Goal: Information Seeking & Learning: Learn about a topic

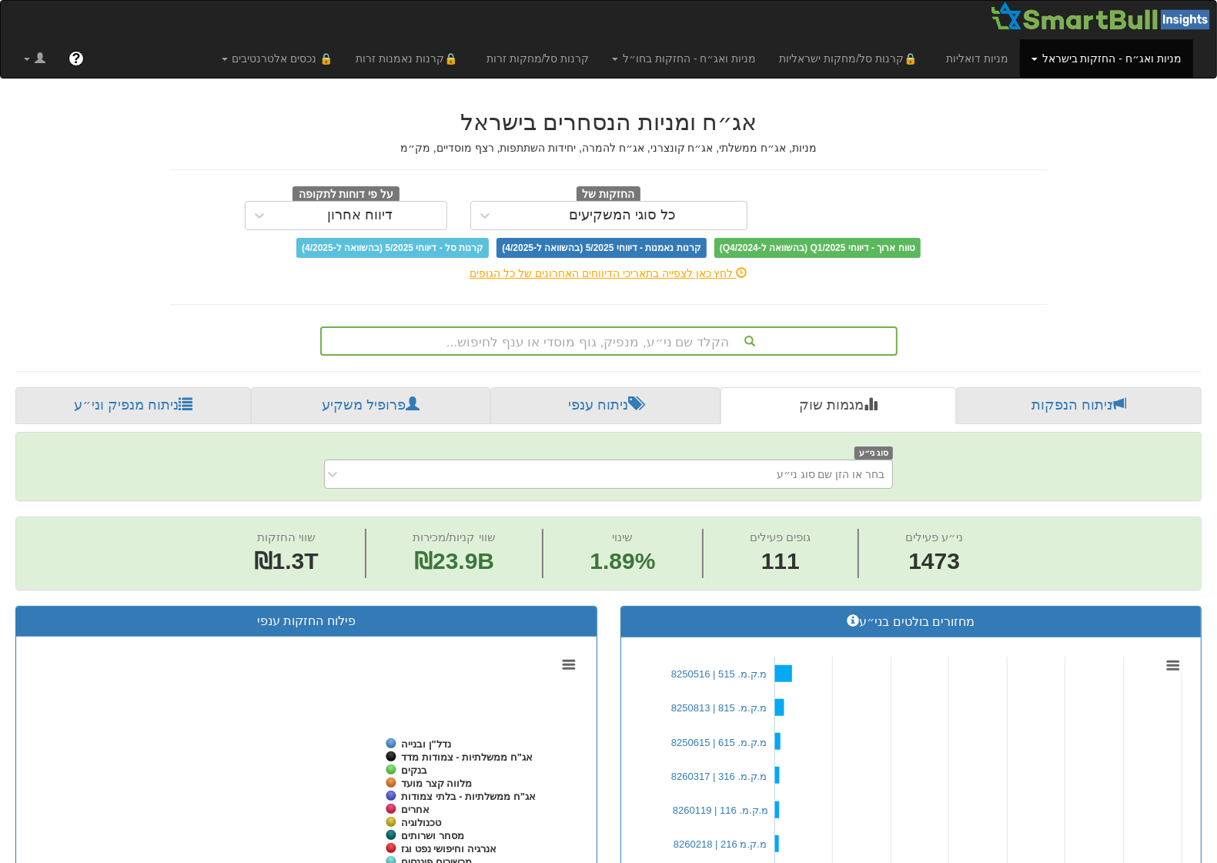
click at [546, 478] on div "בחר או הזן שם סוג ני״ע" at bounding box center [621, 474] width 544 height 25
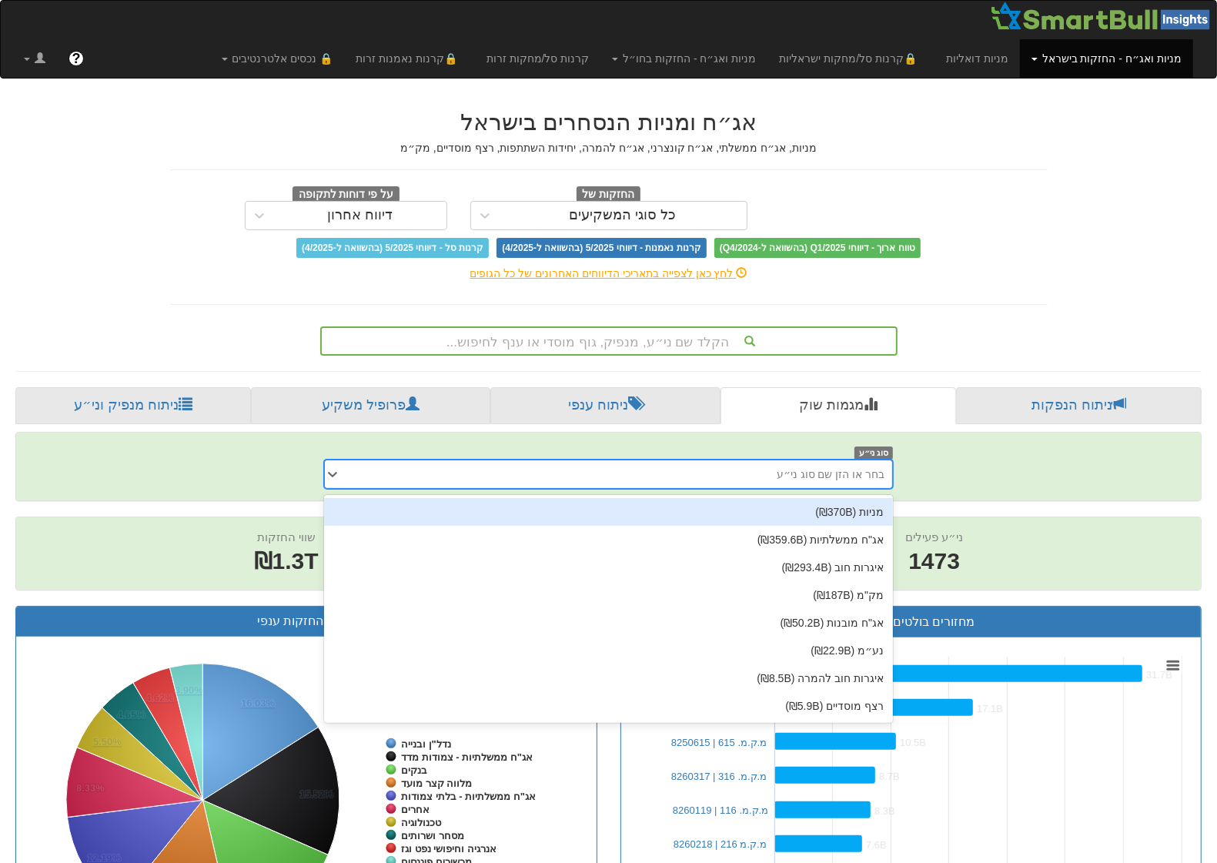
scroll to position [0, 16077]
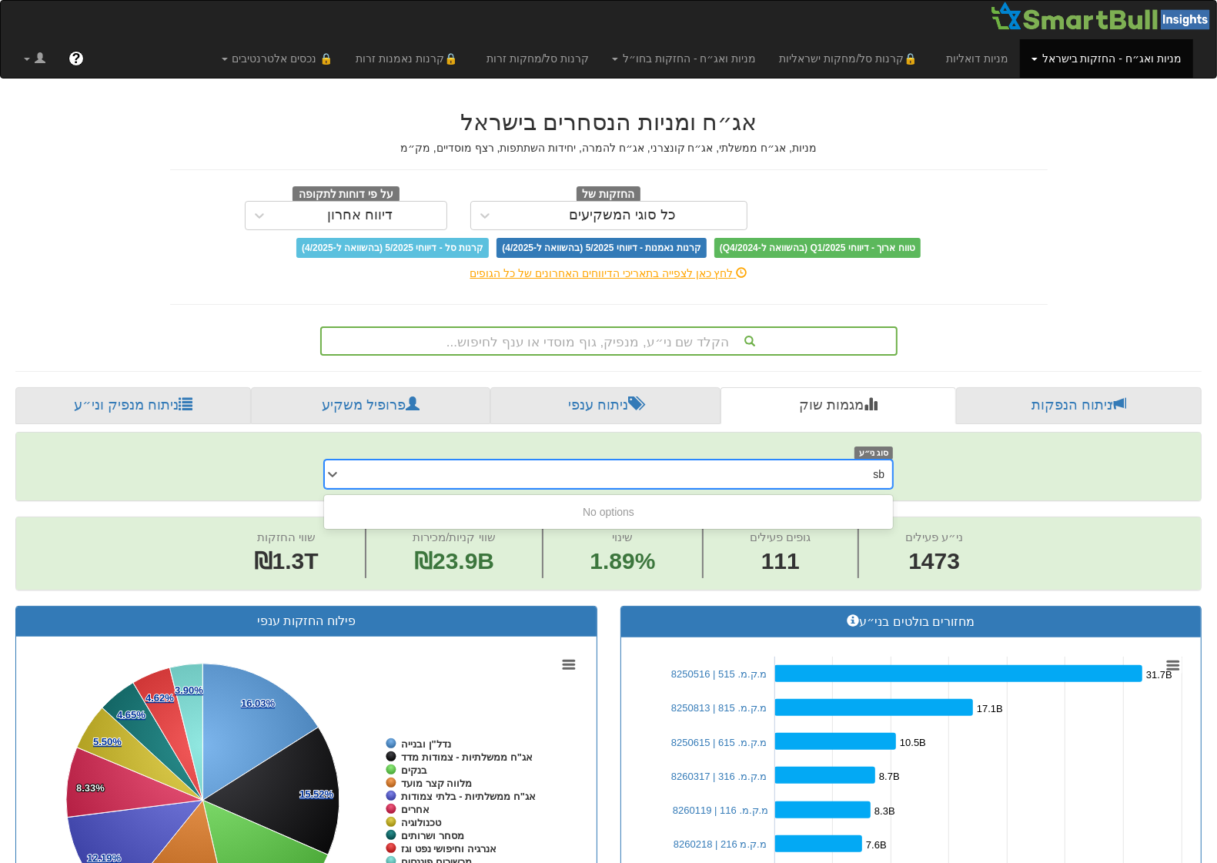
type input "s"
type input "דנאל"
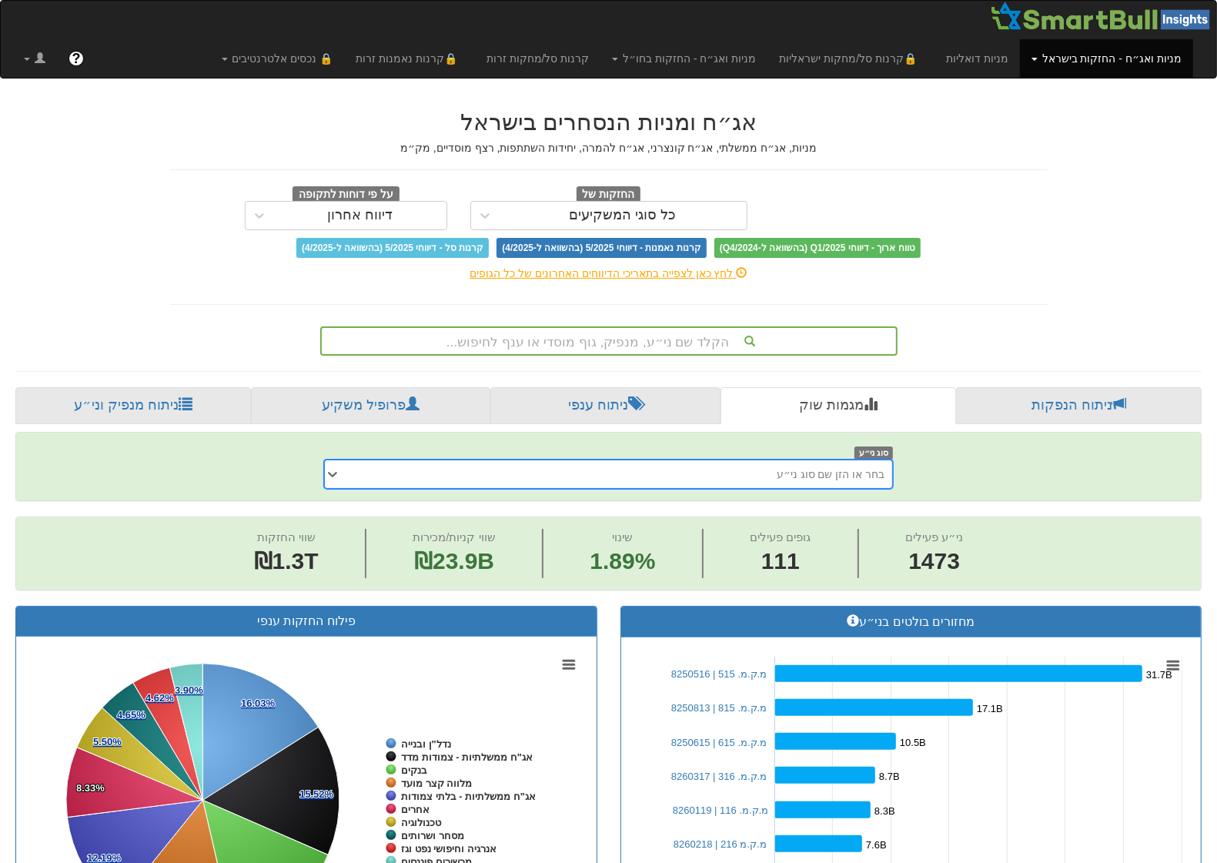
click at [753, 474] on div "בחר או הזן שם סוג ני״ע" at bounding box center [621, 474] width 544 height 25
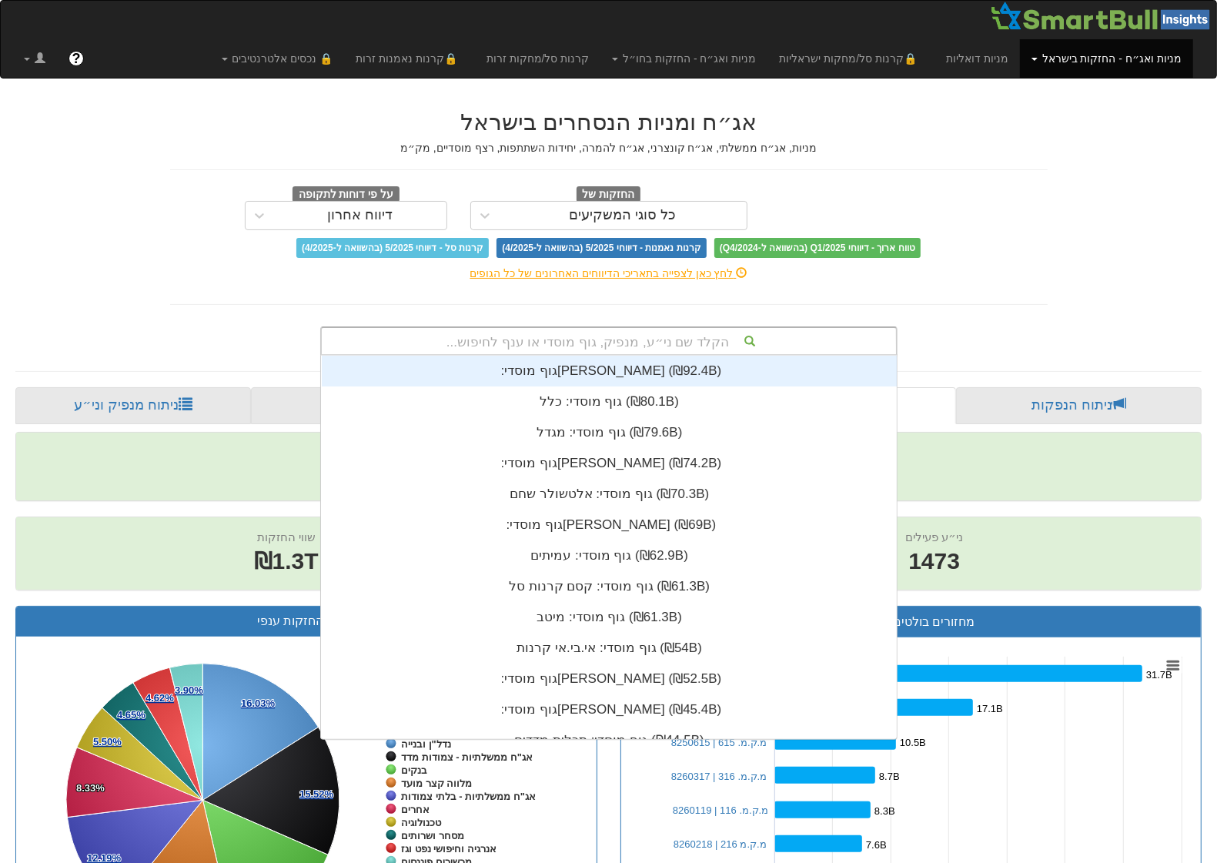
click at [698, 339] on div "הקלד שם ני״ע, מנפיק, גוף מוסדי או ענף לחיפוש..." at bounding box center [609, 341] width 574 height 26
click at [683, 339] on div "הקלד שם ני״ע, מנפיק, גוף מוסדי או ענף לחיפוש..." at bounding box center [609, 341] width 574 height 26
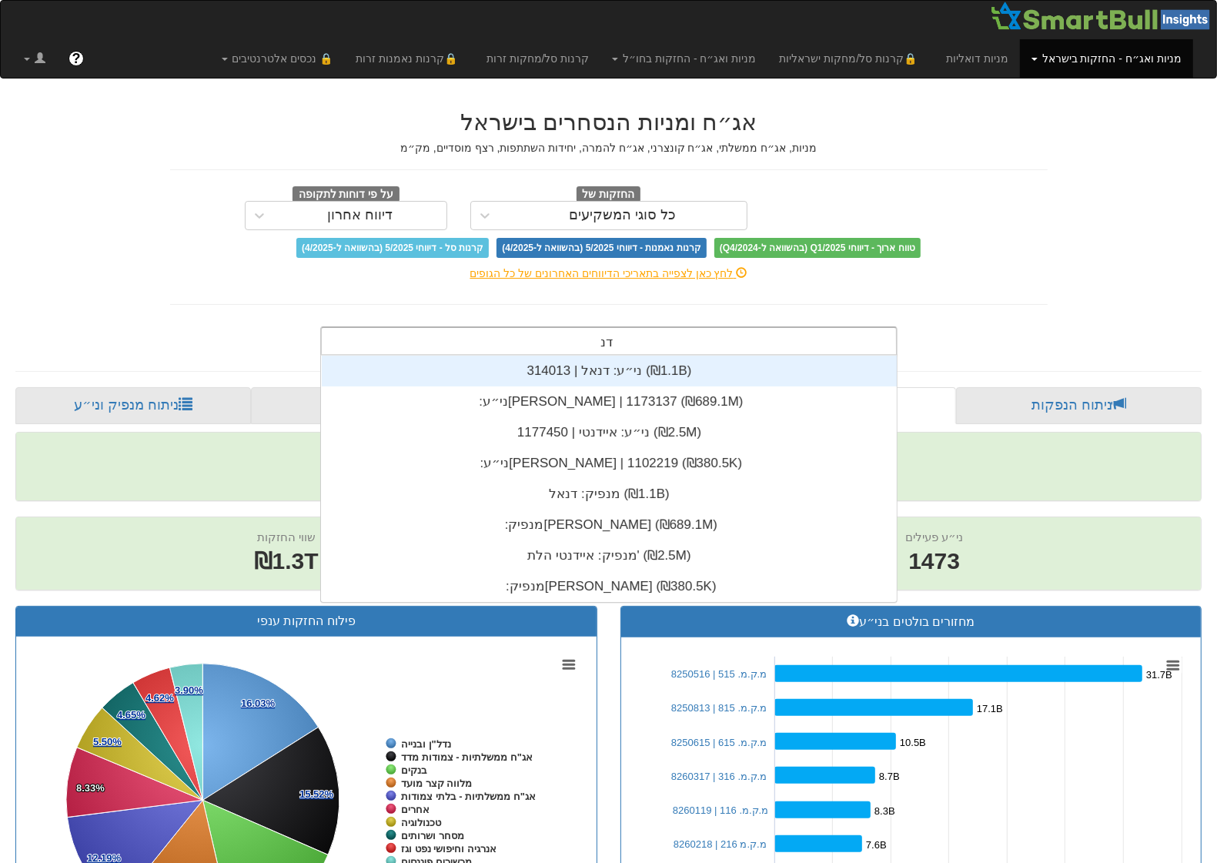
scroll to position [62, 0]
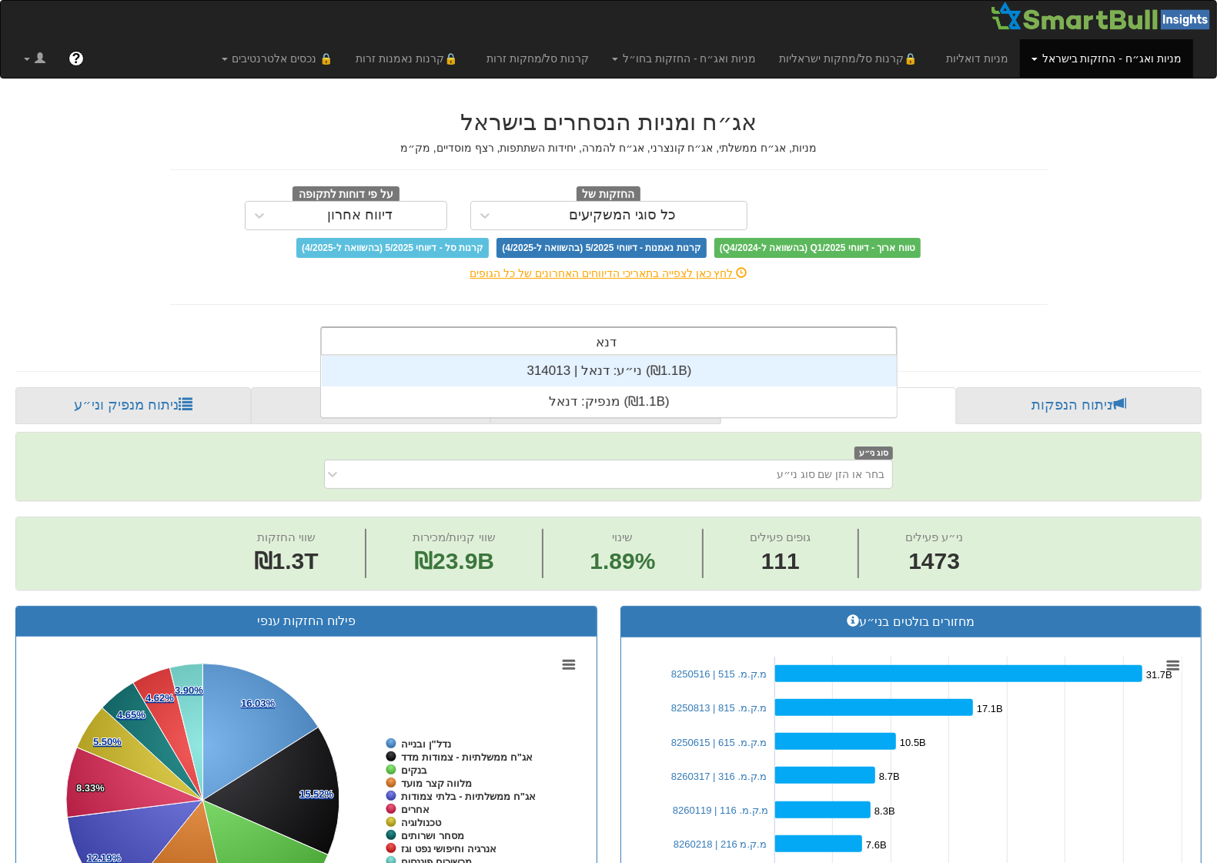
type input "דנאל"
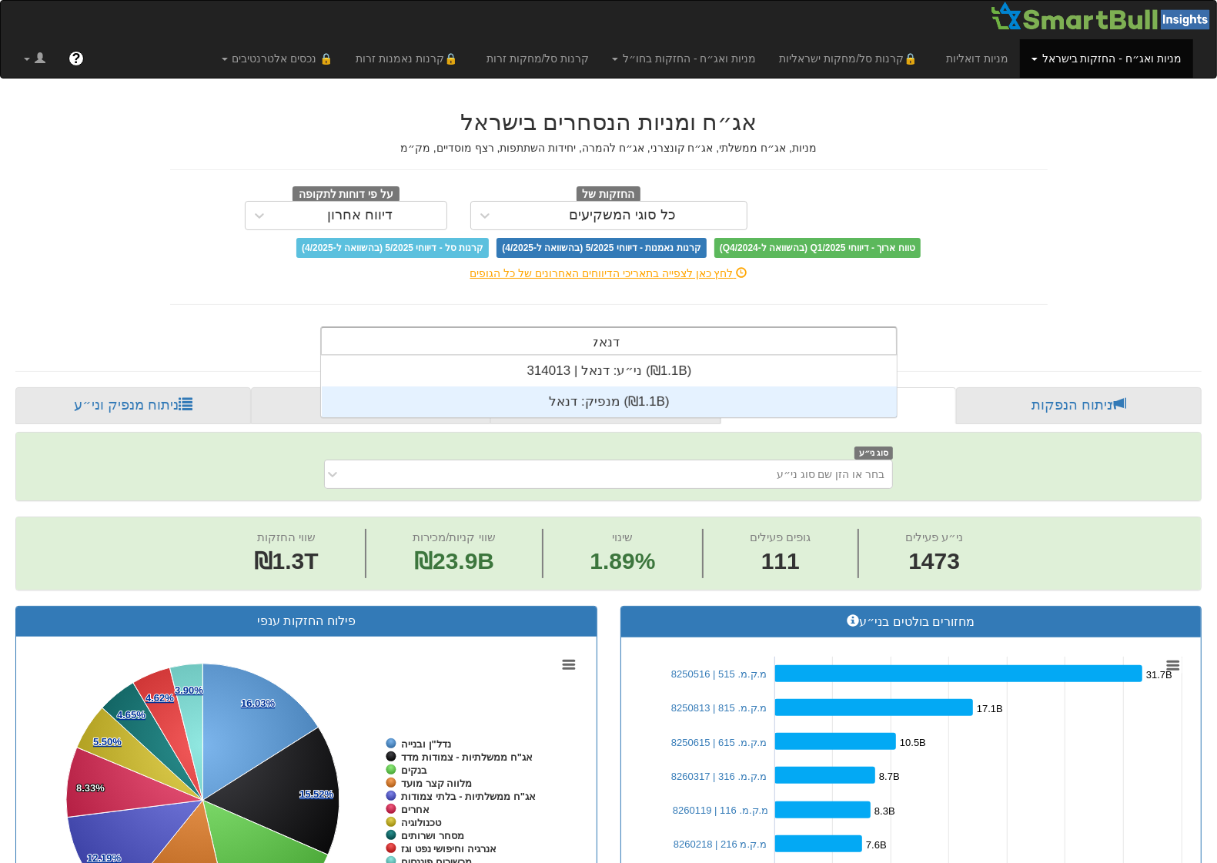
click at [602, 391] on div "מנפיק: ‏דנאל ‎(₪1.1B)‎" at bounding box center [609, 401] width 575 height 31
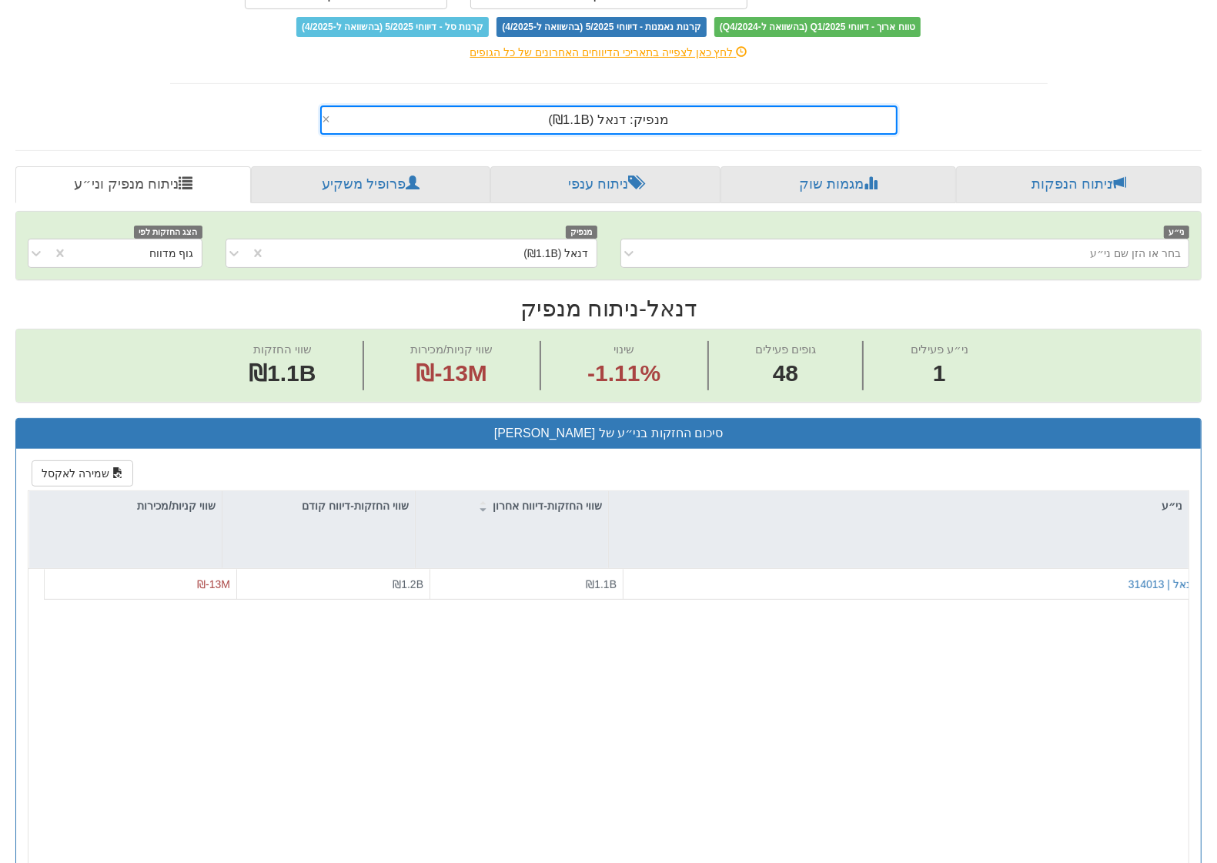
scroll to position [289, 0]
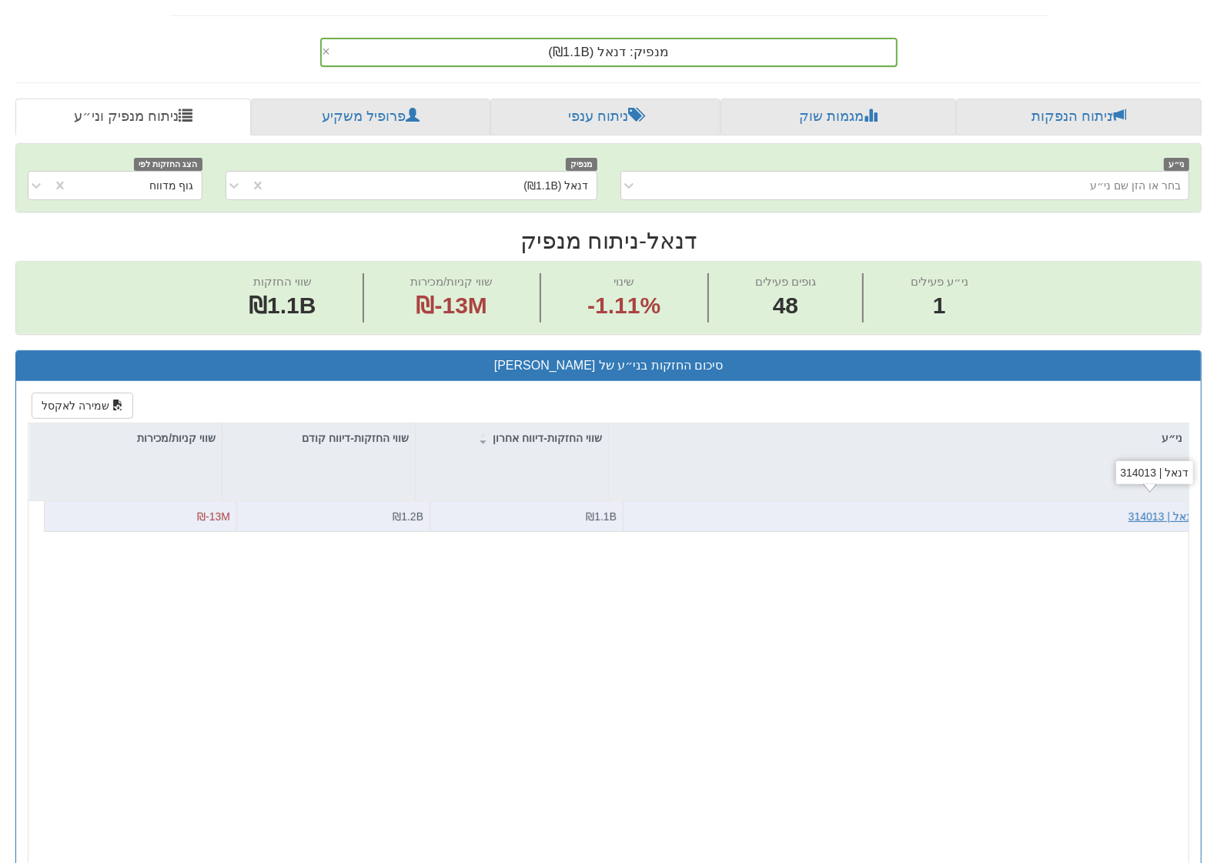
click at [1132, 513] on div "דנאל | 314013" at bounding box center [1162, 516] width 68 height 15
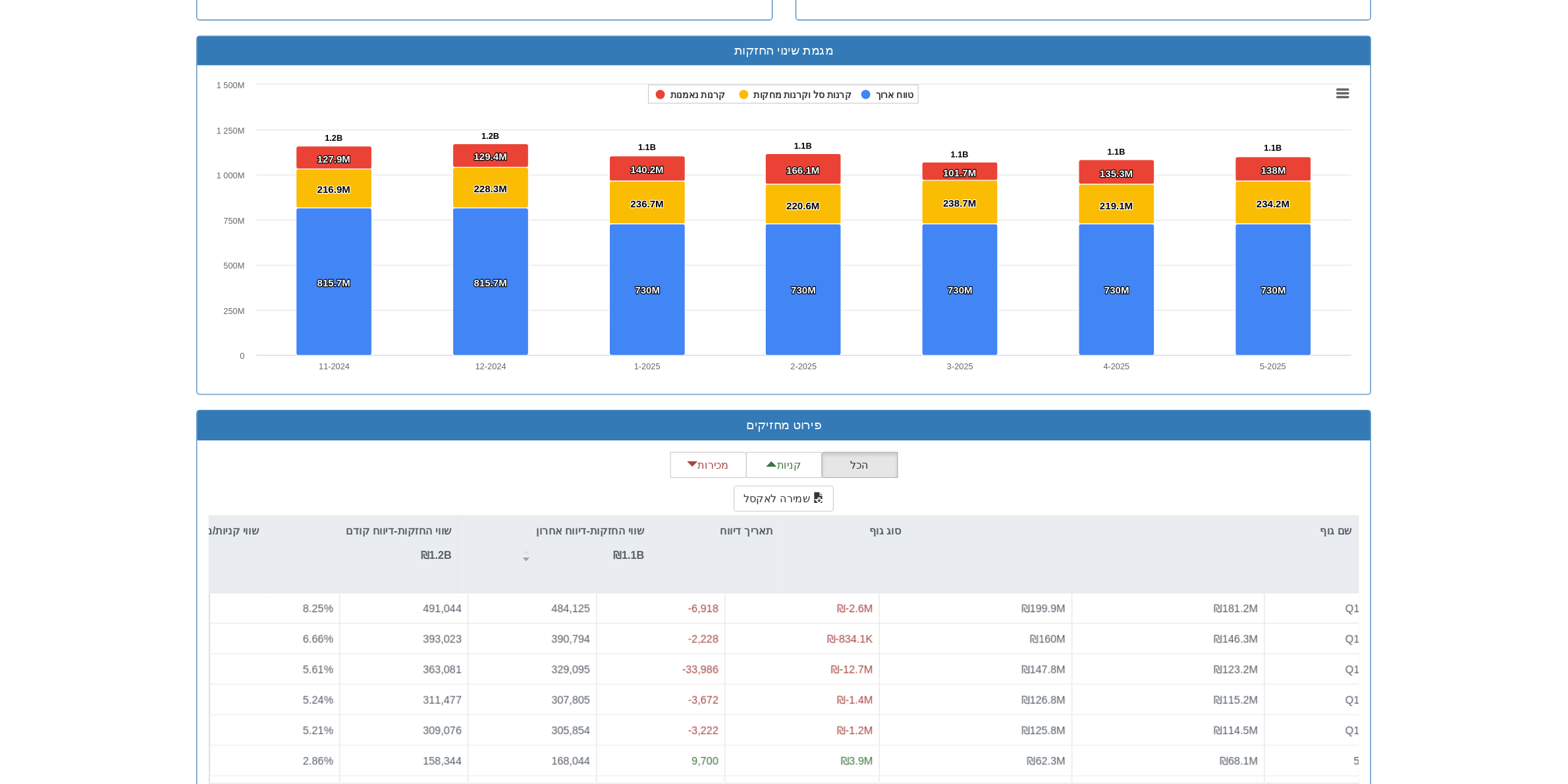
scroll to position [793, 0]
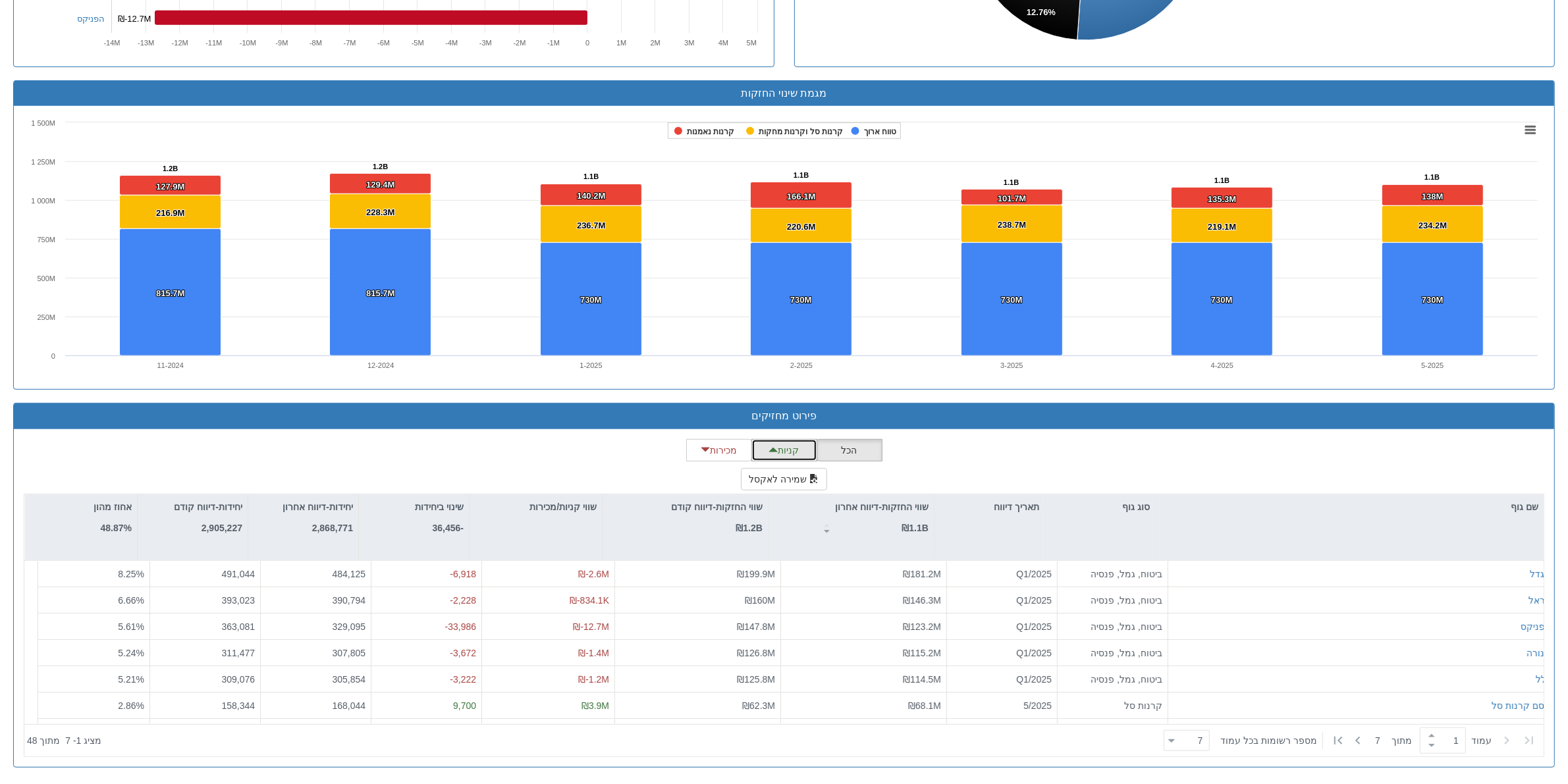
click at [765, 450] on button "קניות" at bounding box center [784, 450] width 66 height 22
click at [784, 476] on button "שמירה לאקסל" at bounding box center [785, 479] width 87 height 22
click at [884, 446] on div "הכל קניות מכירות שמירה לאקסל שם גוף סוג גוף תאריך דיווח שווי החזקות-דיווח אחרון…" at bounding box center [784, 598] width 1521 height 318
click at [873, 447] on button "הכל" at bounding box center [849, 450] width 66 height 22
click at [787, 476] on button "שמירה לאקסל" at bounding box center [785, 479] width 87 height 22
